Goal: Check status: Check status

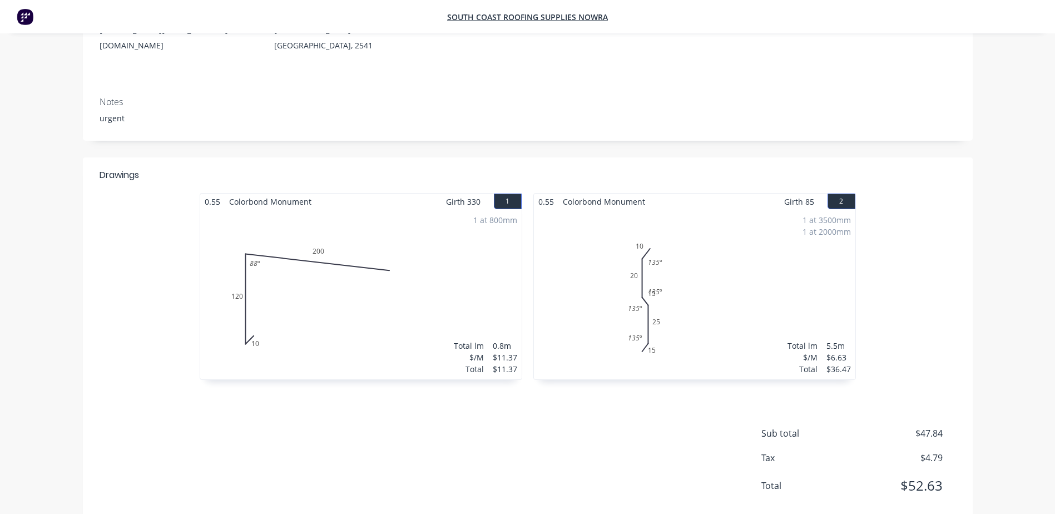
scroll to position [167, 0]
drag, startPoint x: 482, startPoint y: 183, endPoint x: 184, endPoint y: 182, distance: 298.1
click at [184, 196] on div "0.55 Colorbond Monument Girth 330 1 0 10 120 200 88 º 0 10 120 200 88 º 1 at 80…" at bounding box center [528, 295] width 890 height 198
drag, startPoint x: 813, startPoint y: 185, endPoint x: 537, endPoint y: 177, distance: 275.4
click at [537, 196] on div "0.55 Colorbond Monument Girth 85 2" at bounding box center [694, 204] width 321 height 16
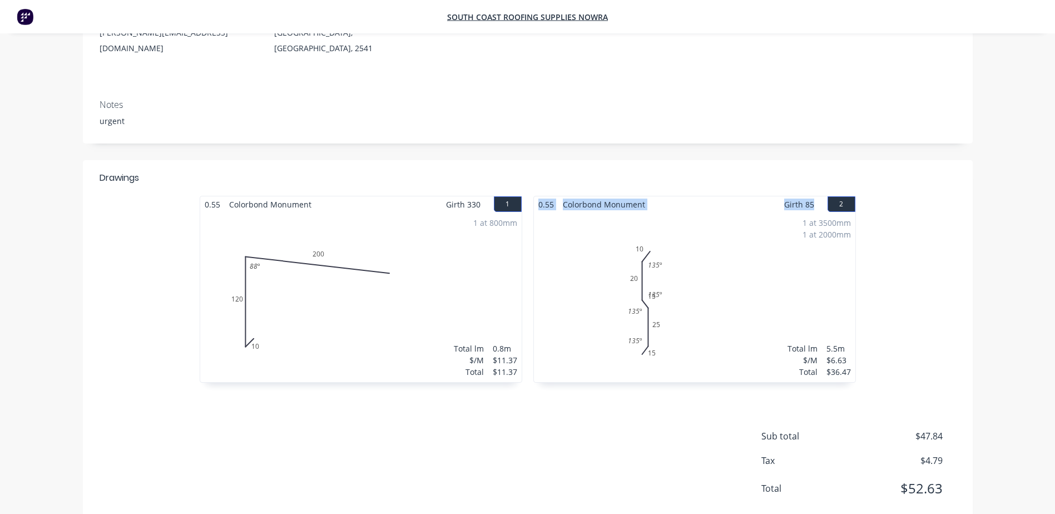
copy div "0.55 Colorbond Monument Girth 85"
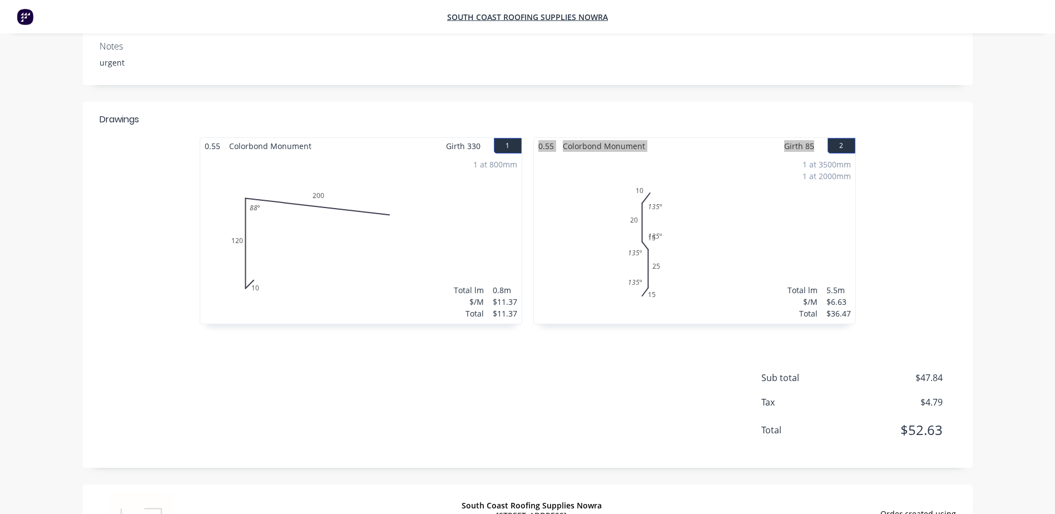
scroll to position [276, 0]
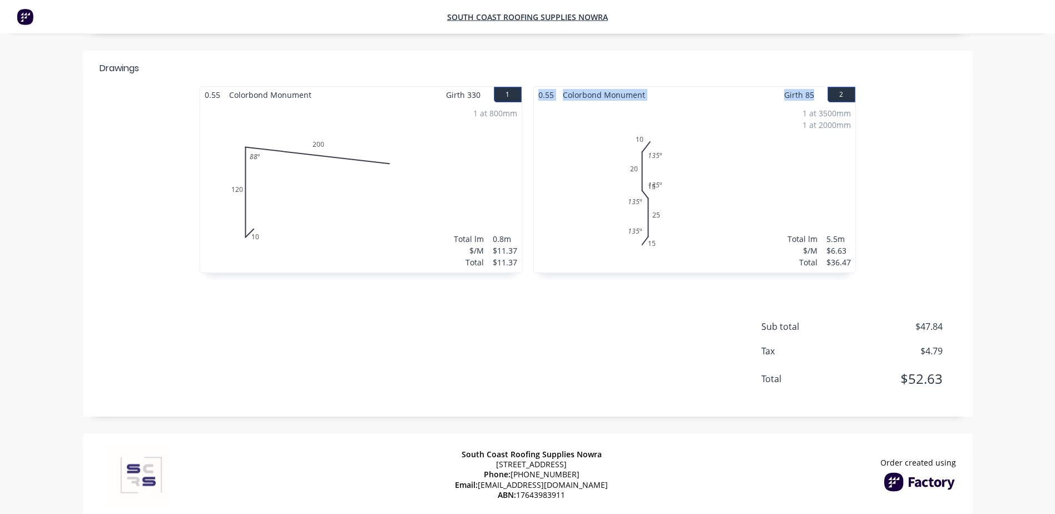
click at [258, 272] on div "Drawings 0.55 Colorbond Monument Girth 330 1 0 10 120 200 88 º 0 10 120 200 88 …" at bounding box center [528, 234] width 890 height 366
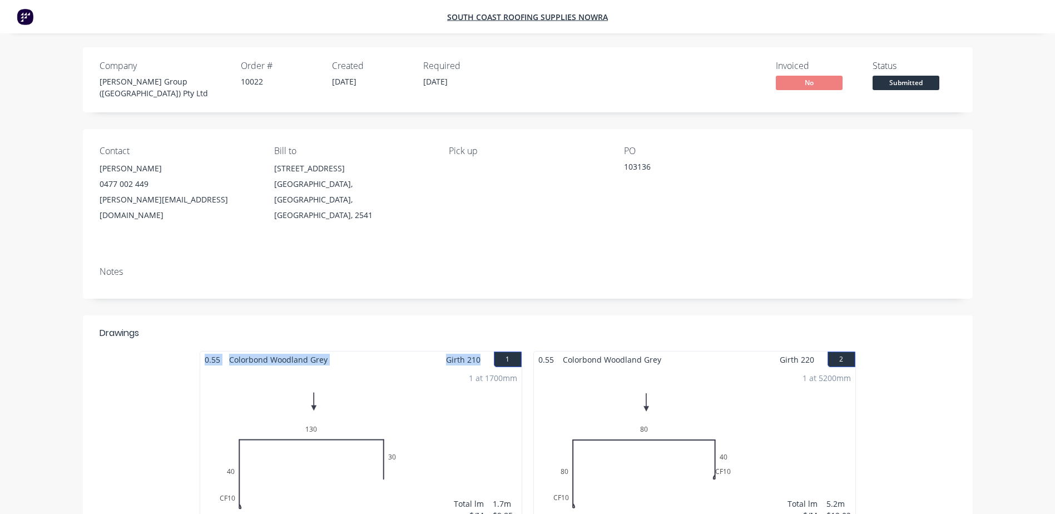
drag, startPoint x: 481, startPoint y: 336, endPoint x: 194, endPoint y: 332, distance: 286.5
copy div "0.55 Colorbond Woodland Grey Girth 210"
drag, startPoint x: 817, startPoint y: 334, endPoint x: 535, endPoint y: 332, distance: 282.6
click at [535, 352] on div "0.55 Colorbond Woodland Grey Girth 220 2" at bounding box center [694, 360] width 321 height 16
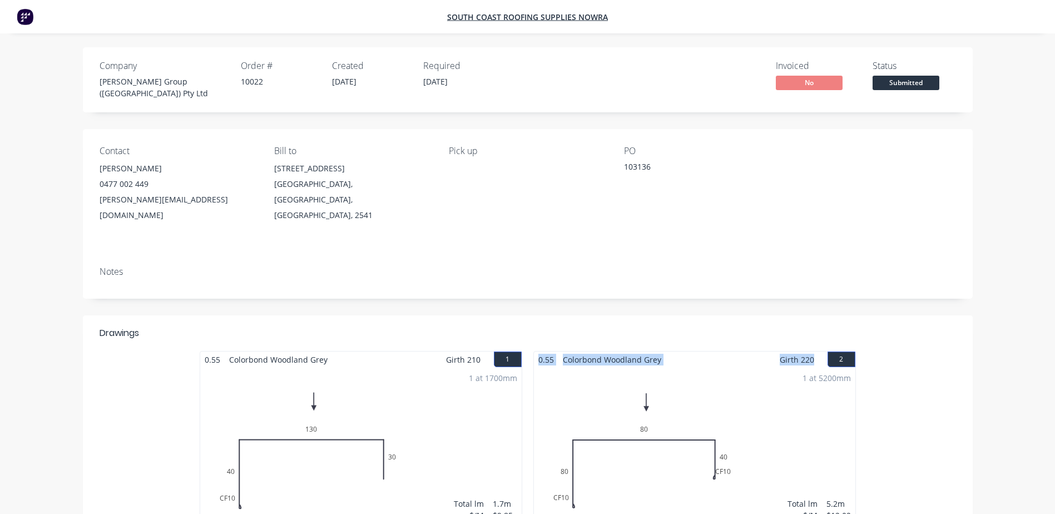
copy div "0.55 Colorbond Woodland Grey Girth 220"
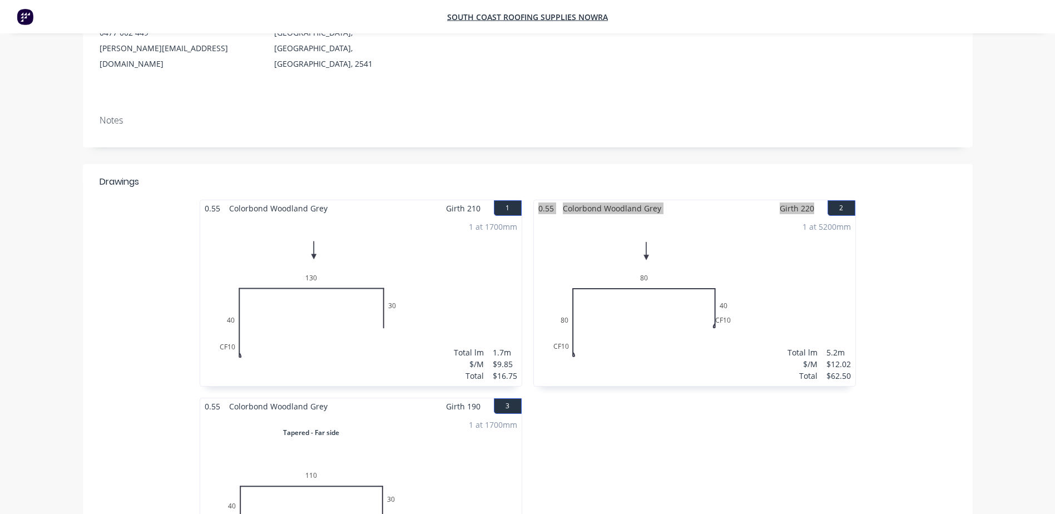
scroll to position [167, 0]
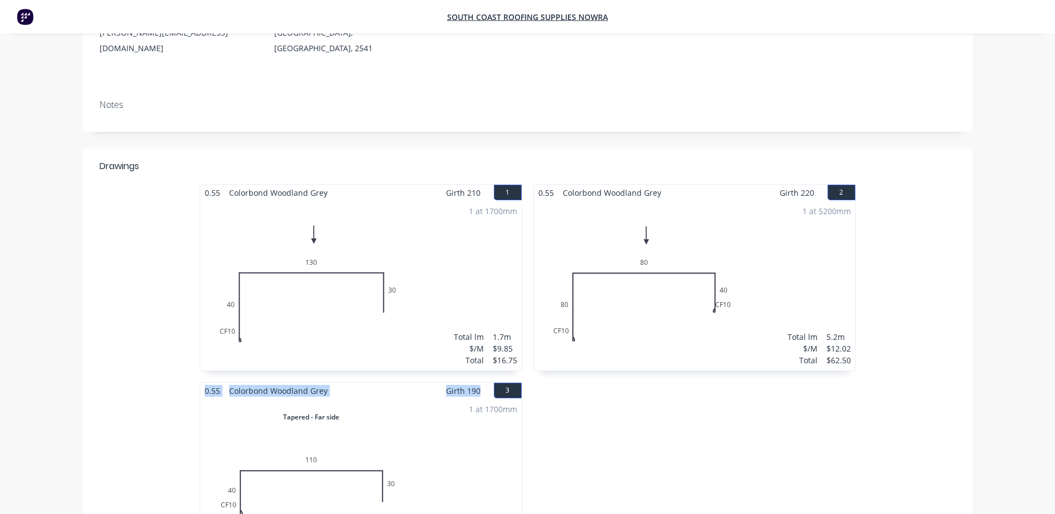
drag, startPoint x: 481, startPoint y: 370, endPoint x: 203, endPoint y: 363, distance: 277.7
click at [203, 383] on div "0.55 Colorbond Woodland Grey Girth 190 3" at bounding box center [360, 391] width 321 height 16
copy div "0.55 Colorbond Woodland Grey Girth 190"
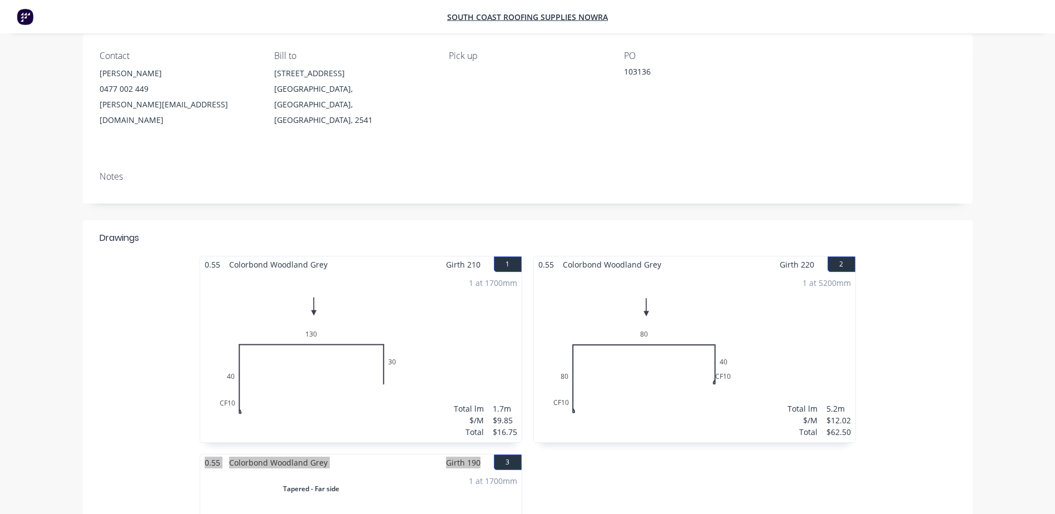
scroll to position [0, 0]
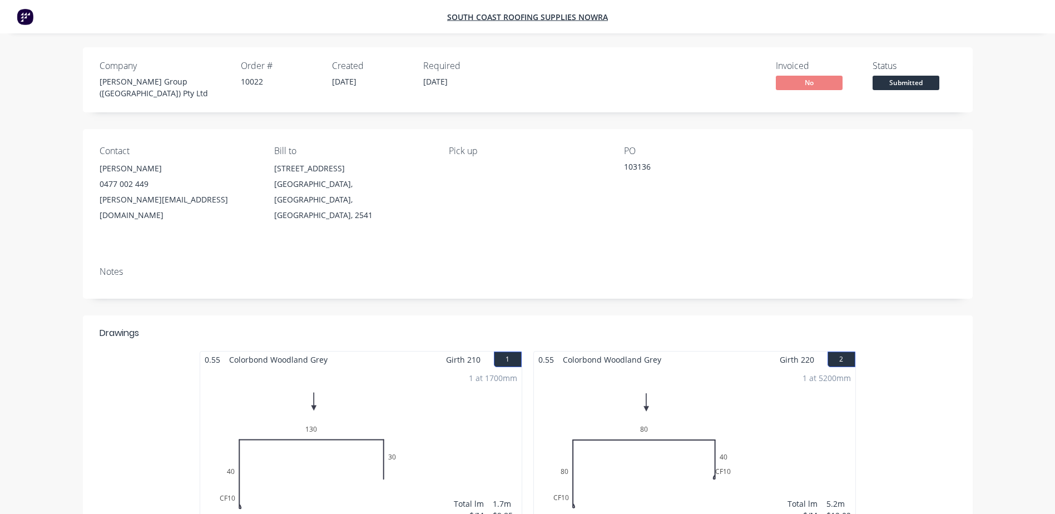
click at [677, 191] on div "PO 103136" at bounding box center [702, 184] width 157 height 77
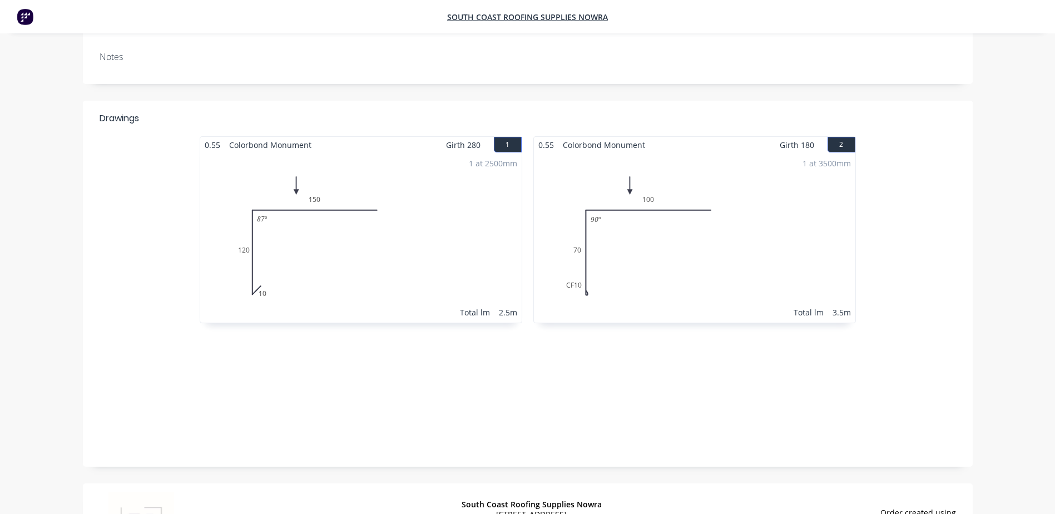
scroll to position [222, 0]
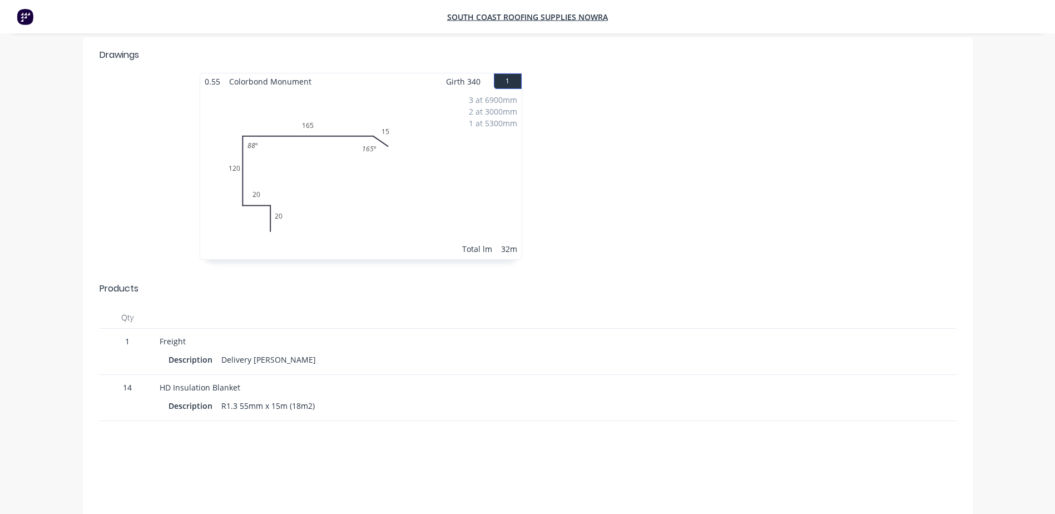
scroll to position [334, 0]
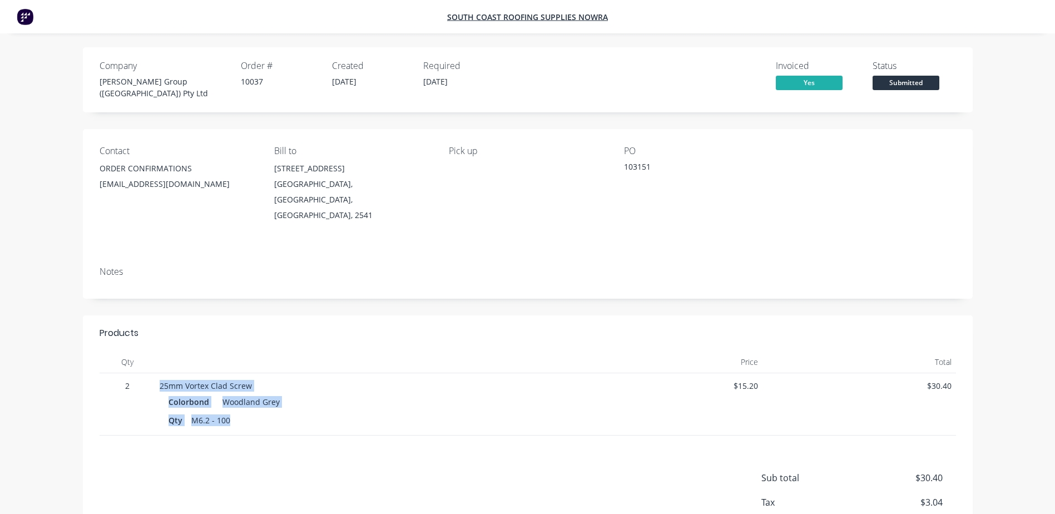
drag, startPoint x: 250, startPoint y: 399, endPoint x: 139, endPoint y: 362, distance: 116.8
click at [139, 373] on div "2 25mm Vortex Clad Screw Colorbond Woodland Grey Qty M6.2 - 100 $15.20 $30.40" at bounding box center [528, 404] width 857 height 62
click at [536, 228] on div "Contact ORDER CONFIRMATIONS roofing@parrishgroup.com.au Bill to Unit 3/21 Trim …" at bounding box center [528, 193] width 890 height 128
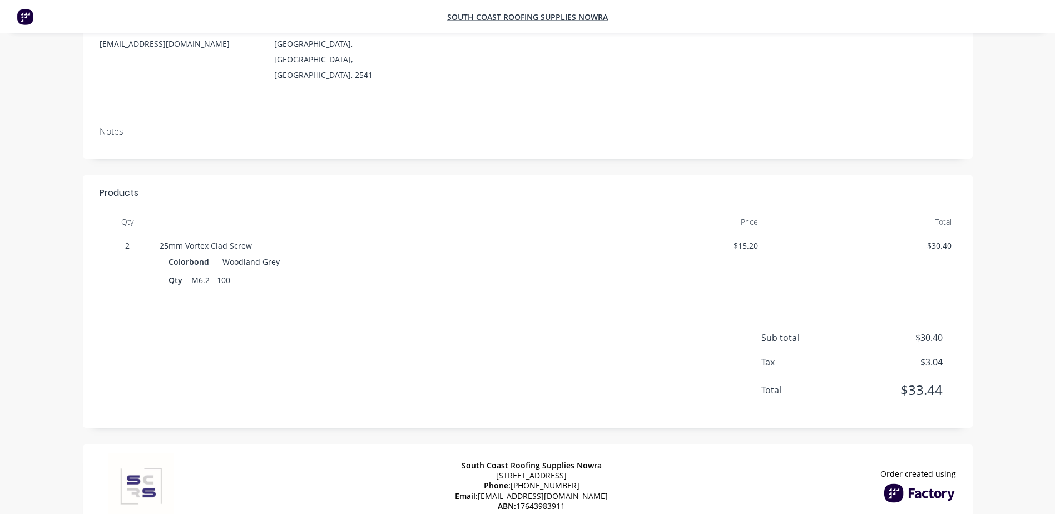
scroll to position [151, 0]
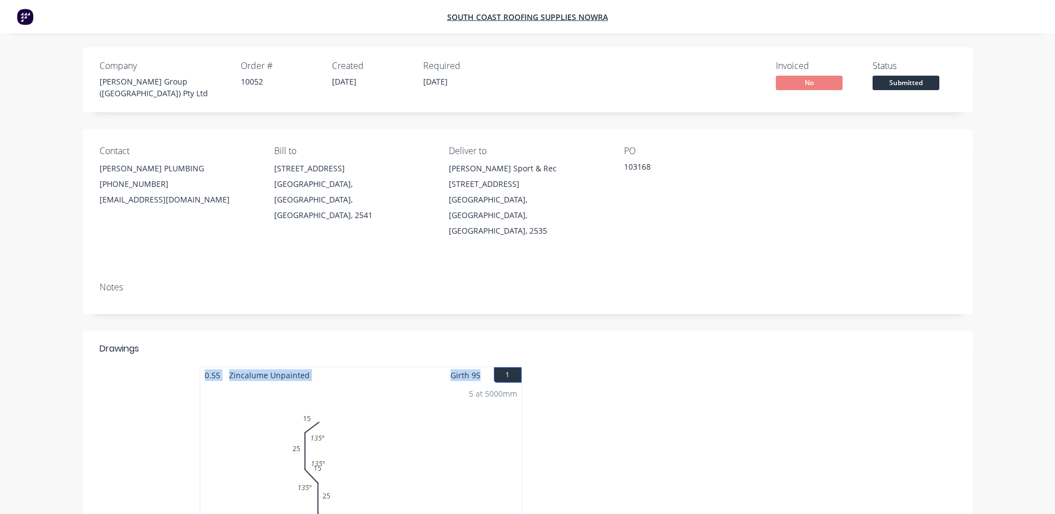
drag, startPoint x: 481, startPoint y: 340, endPoint x: 164, endPoint y: 333, distance: 317.1
click at [164, 367] on div "0.55 Zincalume Unpainted Girth 95 1 0 15 25 15 25 15 135 º 135 º 135 º 0 15 25 …" at bounding box center [528, 466] width 890 height 198
click at [692, 225] on div "Contact [PERSON_NAME] PLUMBING [PHONE_NUMBER] [EMAIL_ADDRESS][DOMAIN_NAME] Bill…" at bounding box center [528, 201] width 890 height 144
